Goal: Navigation & Orientation: Find specific page/section

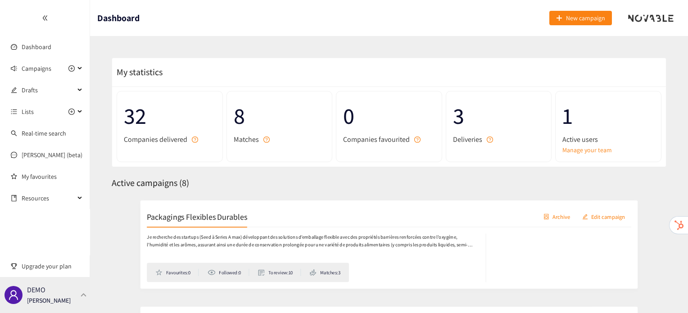
click at [83, 294] on div at bounding box center [84, 295] width 8 height 4
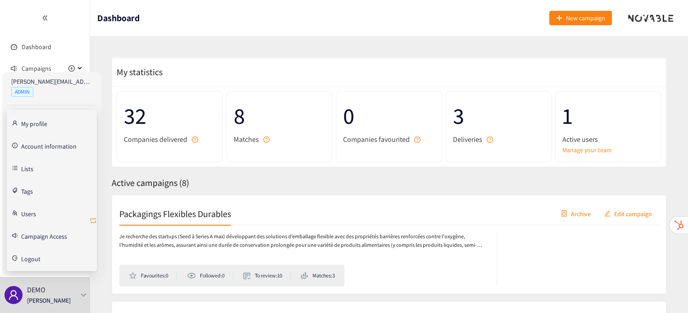
click at [94, 219] on icon "retweet" at bounding box center [93, 220] width 7 height 7
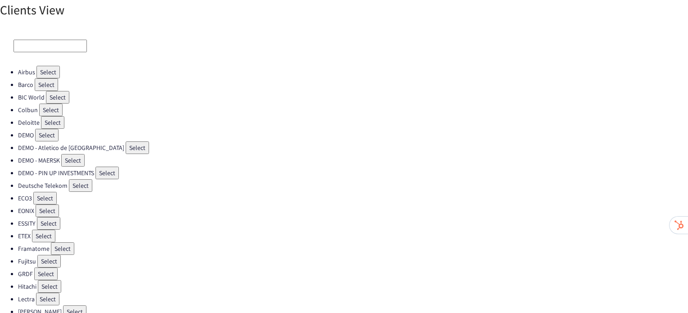
scroll to position [16, 0]
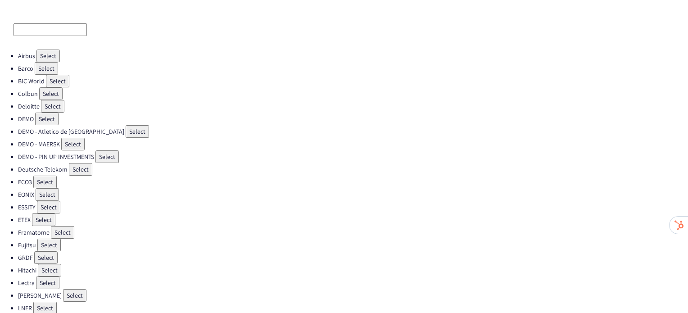
click at [52, 180] on button "Select" at bounding box center [44, 182] width 23 height 13
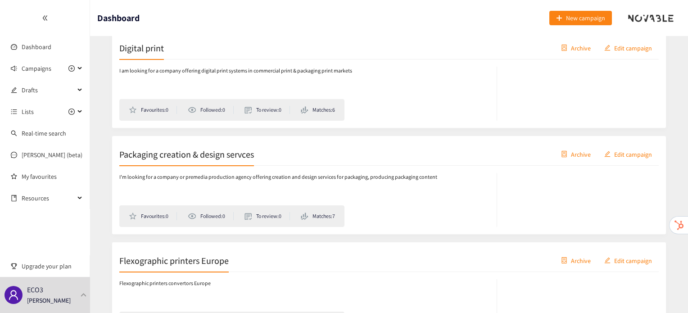
scroll to position [405, 0]
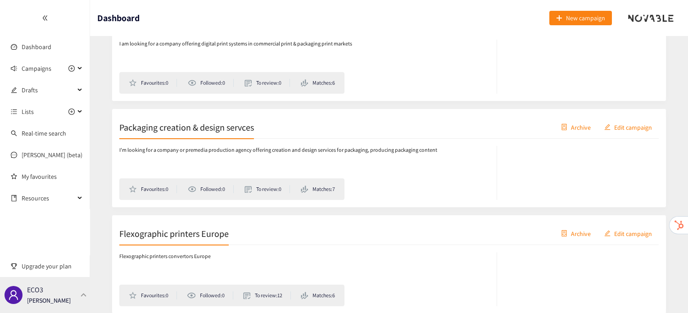
click at [74, 294] on div "ECO3 [PERSON_NAME]" at bounding box center [45, 295] width 90 height 36
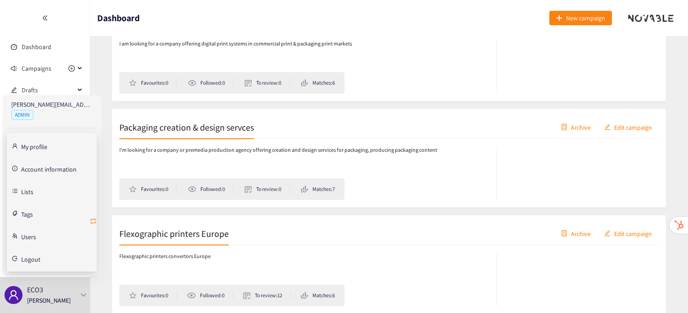
click at [91, 220] on icon "retweet" at bounding box center [93, 220] width 7 height 7
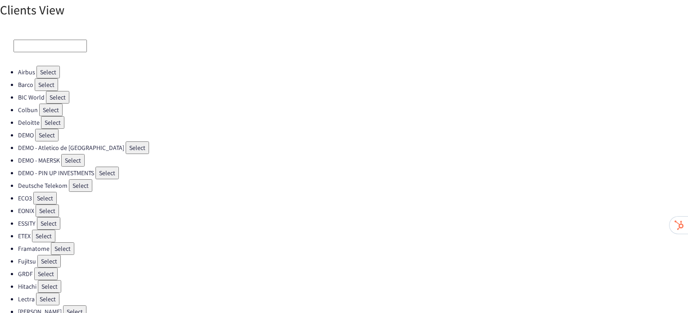
click at [45, 108] on button "Select" at bounding box center [50, 110] width 23 height 13
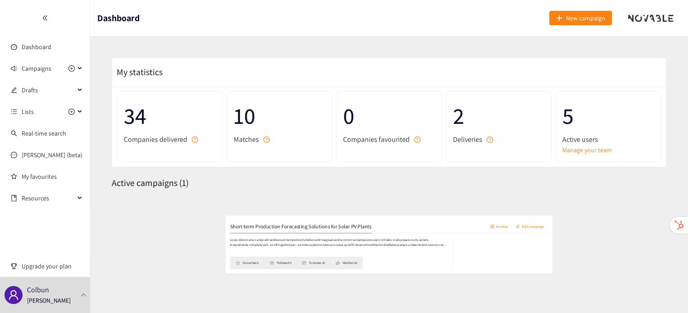
scroll to position [20, 0]
